Goal: Task Accomplishment & Management: Manage account settings

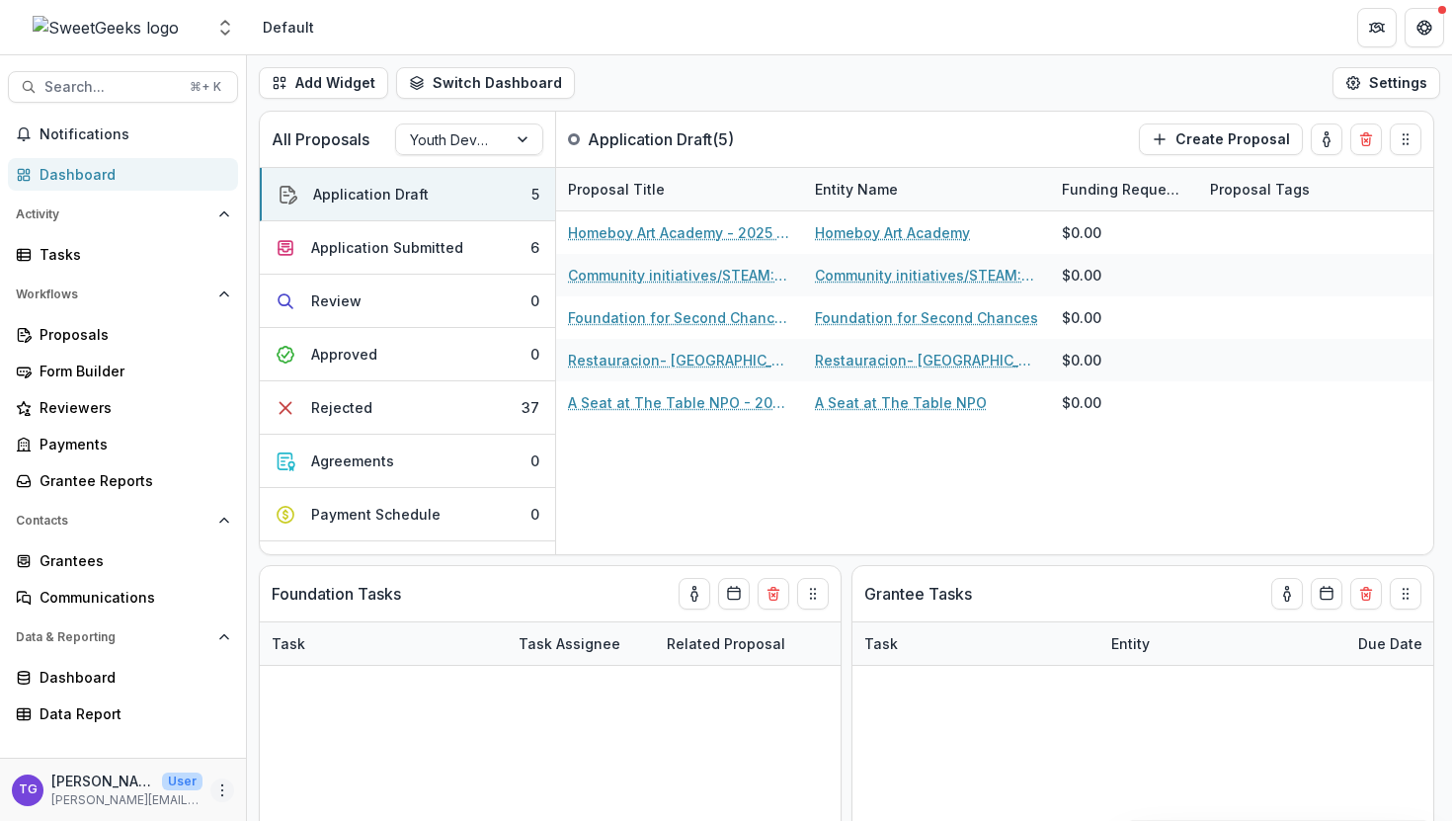
click at [223, 785] on icon "More" at bounding box center [222, 790] width 16 height 16
click at [303, 786] on button "Logout" at bounding box center [352, 780] width 211 height 33
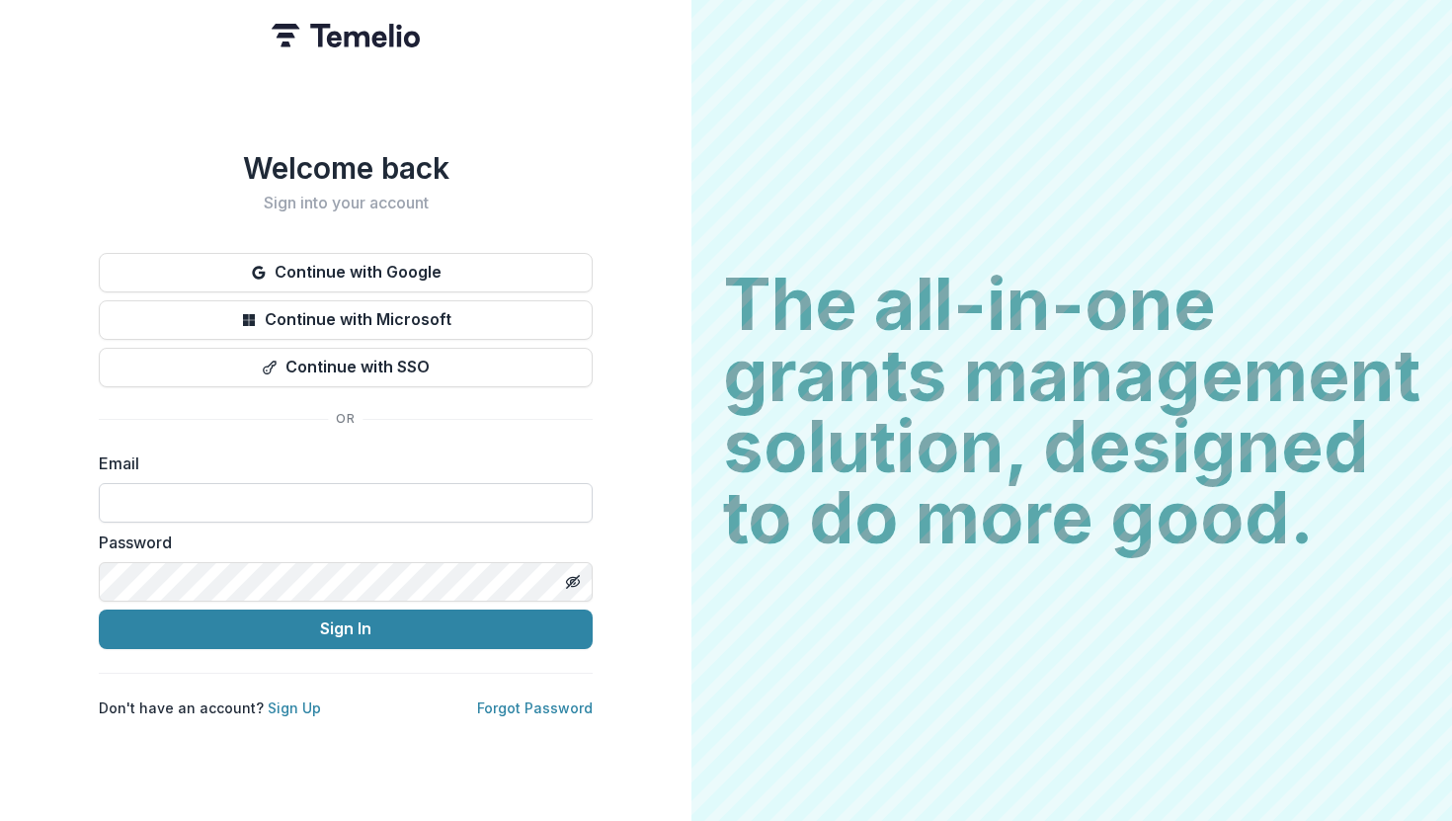
click at [258, 506] on input at bounding box center [346, 502] width 494 height 39
type input "*"
type input "**********"
click at [99, 609] on button "Sign In" at bounding box center [346, 628] width 494 height 39
